Goal: Navigation & Orientation: Go to known website

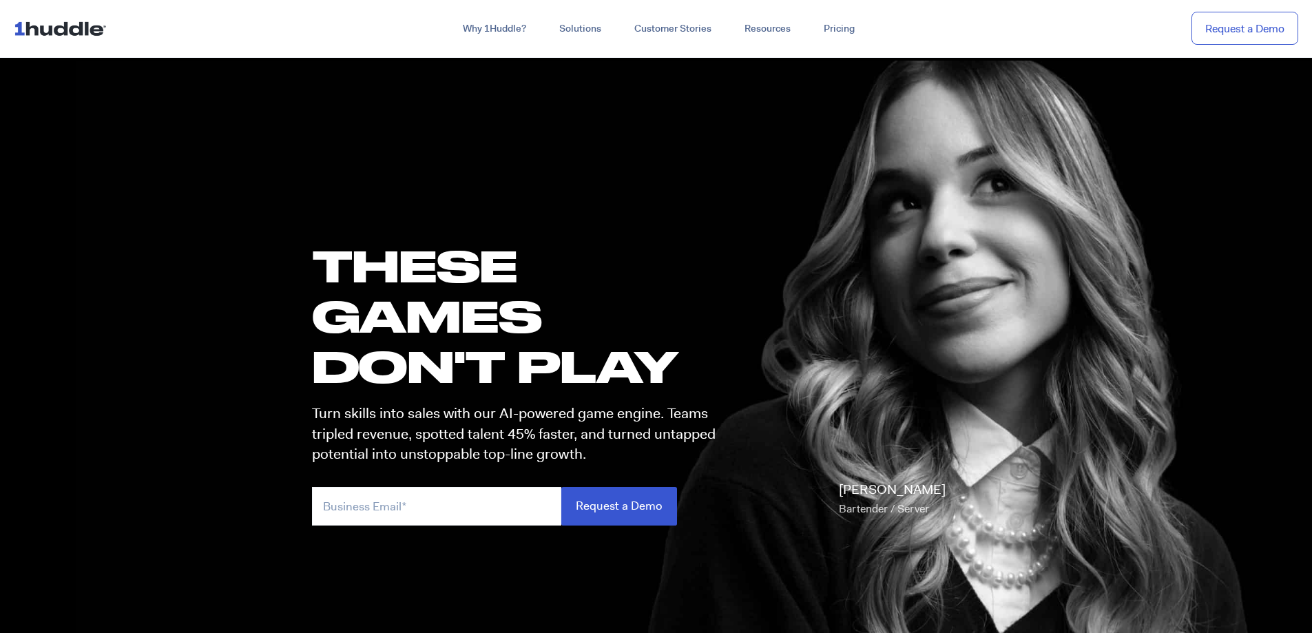
click at [19, 25] on img at bounding box center [63, 28] width 98 height 26
